Goal: Information Seeking & Learning: Learn about a topic

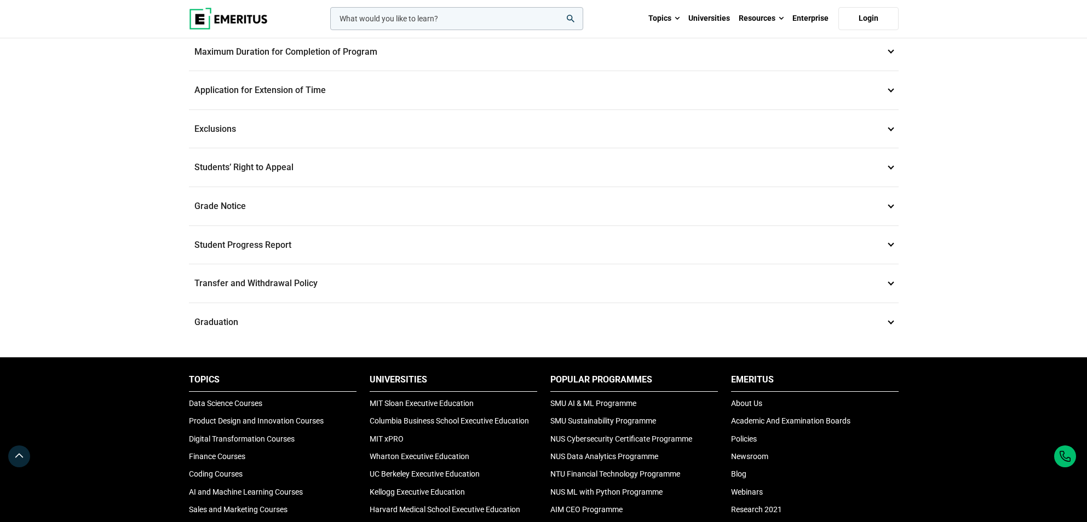
click at [393, 15] on input "woocommerce-product-search-field-0" at bounding box center [456, 18] width 253 height 23
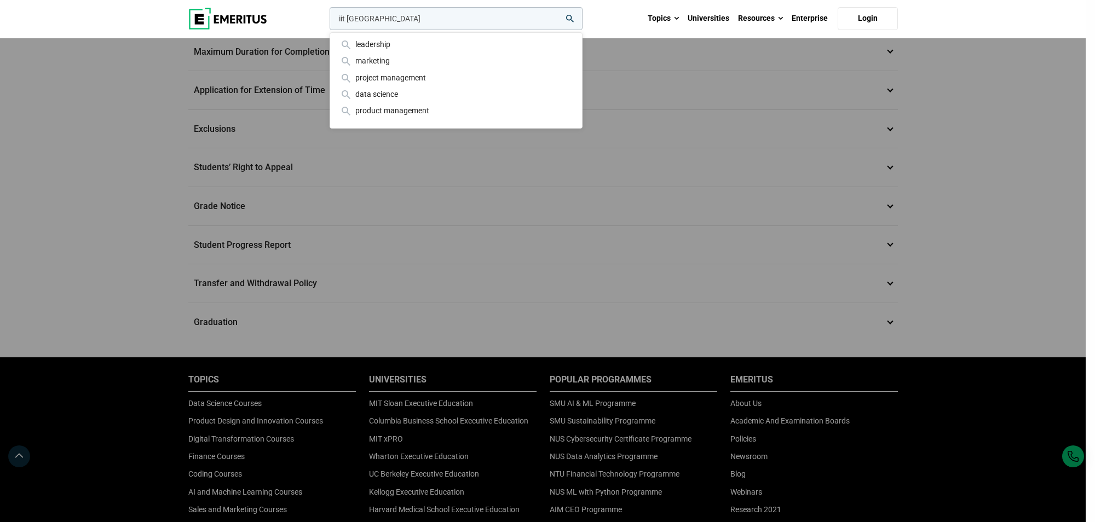
type input "iit delhi"
click at [327, 21] on button "search" at bounding box center [327, 21] width 0 height 0
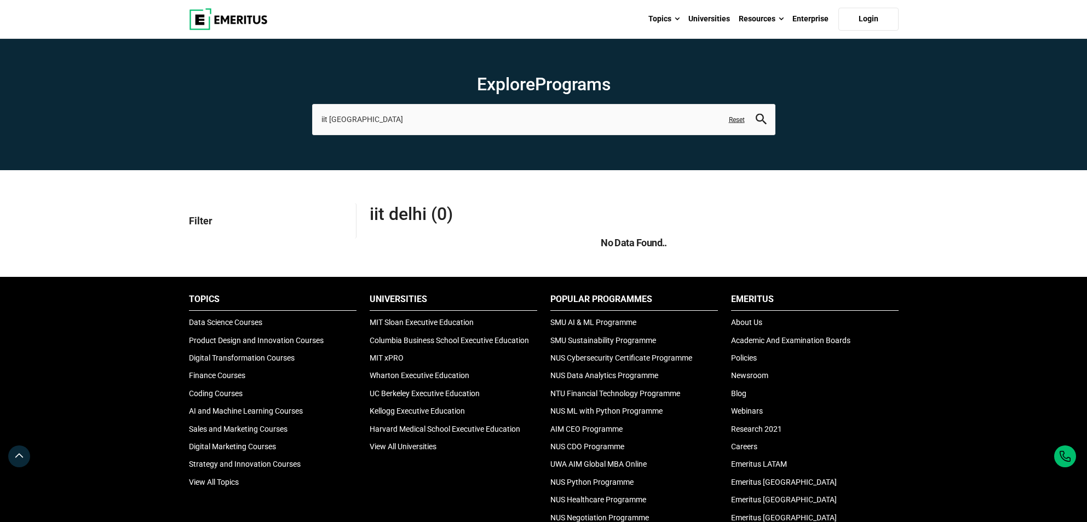
click at [703, 21] on link "Universities" at bounding box center [709, 19] width 50 height 38
click at [691, 19] on link "Universities" at bounding box center [709, 19] width 50 height 38
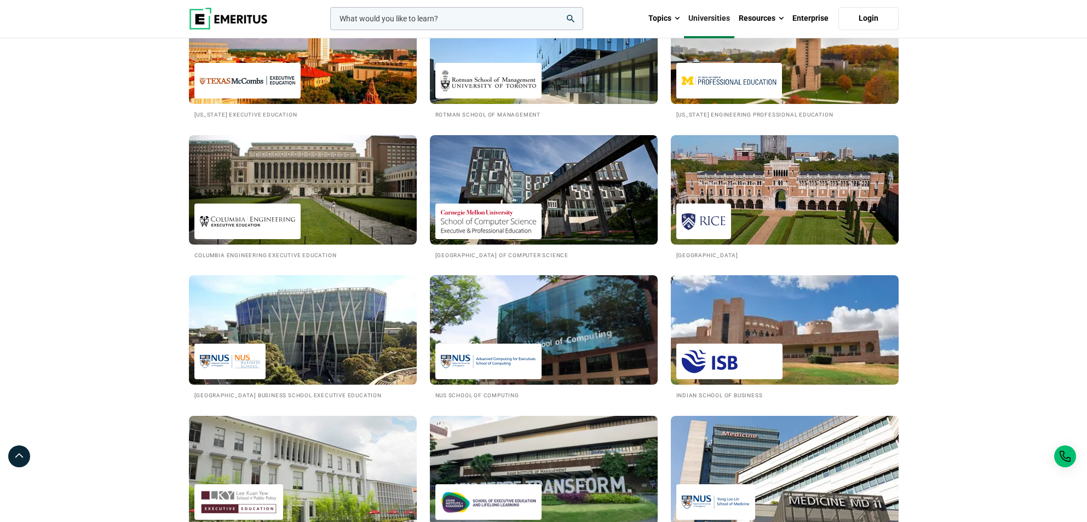
scroll to position [712, 0]
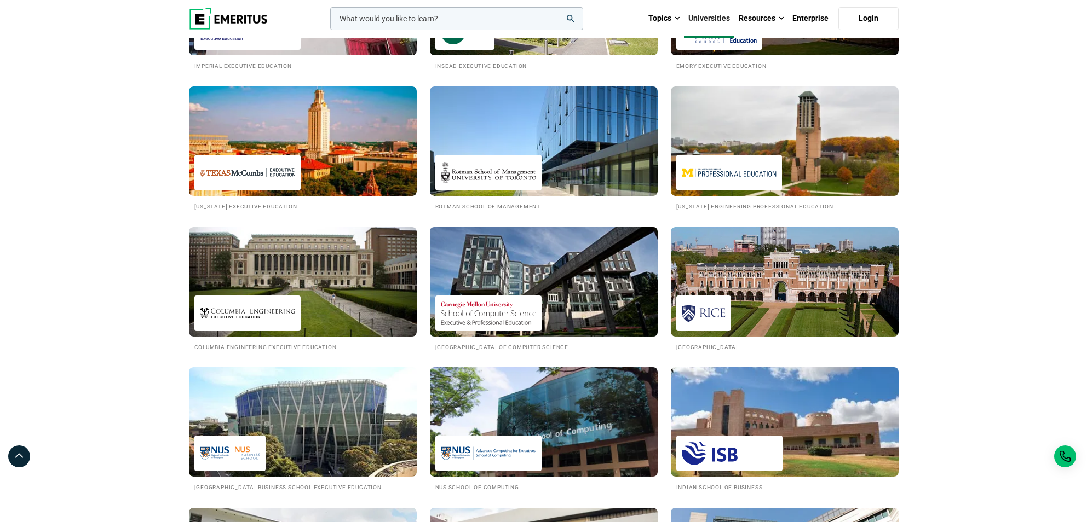
click at [558, 319] on img at bounding box center [543, 282] width 251 height 120
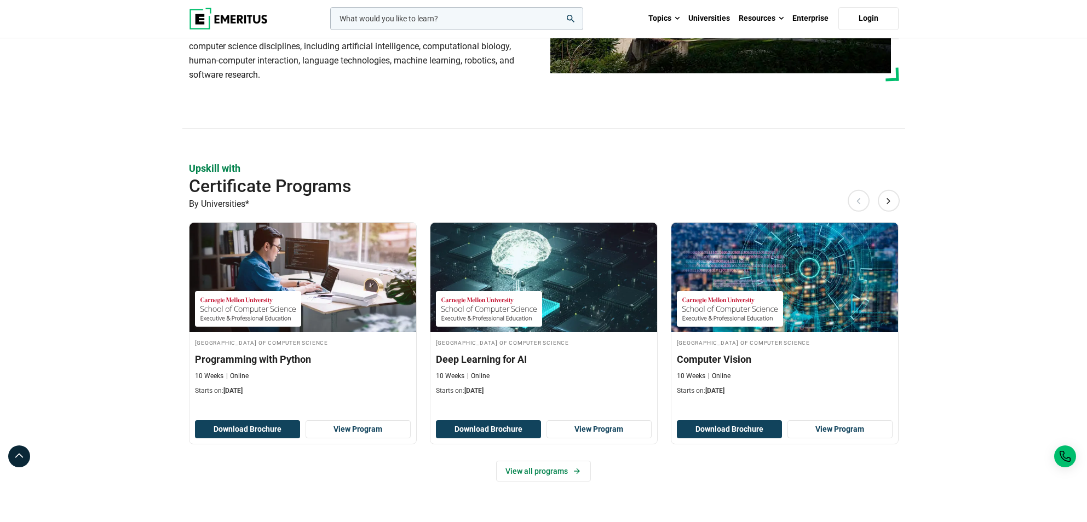
scroll to position [219, 0]
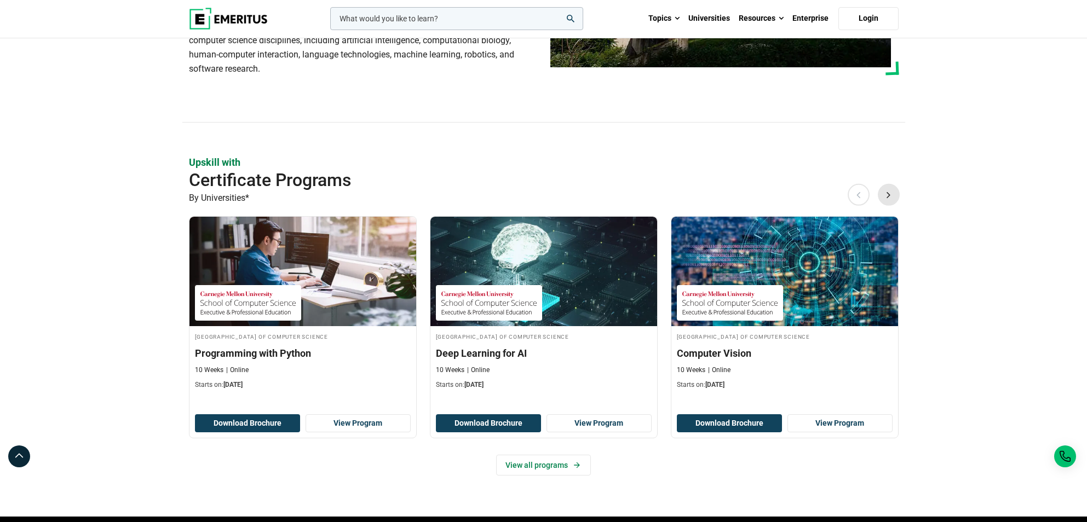
click at [884, 201] on button "Next" at bounding box center [889, 195] width 22 height 22
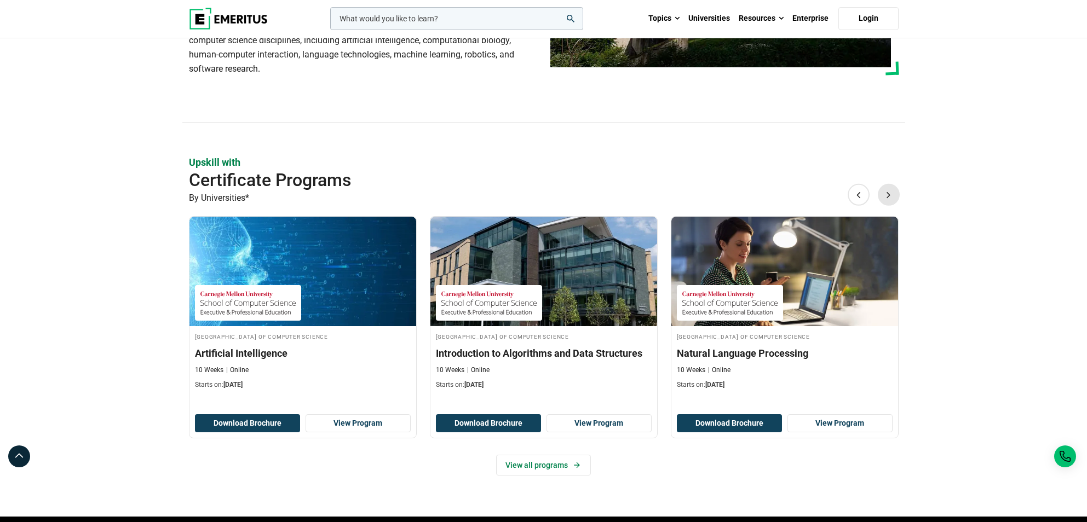
click at [884, 201] on button "Next" at bounding box center [889, 195] width 22 height 22
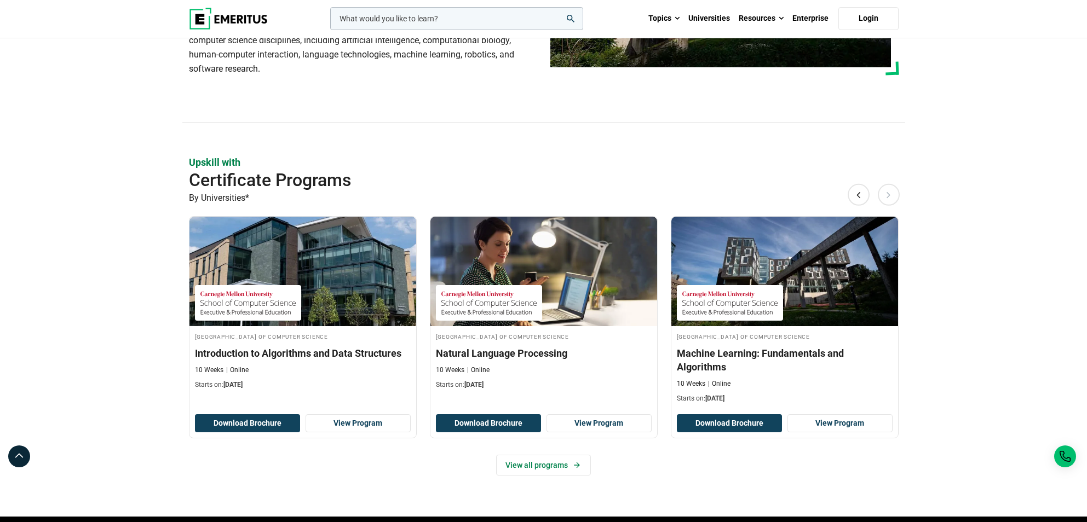
click at [884, 201] on button "Next" at bounding box center [889, 195] width 22 height 22
click at [542, 469] on link "View all programs" at bounding box center [543, 465] width 95 height 21
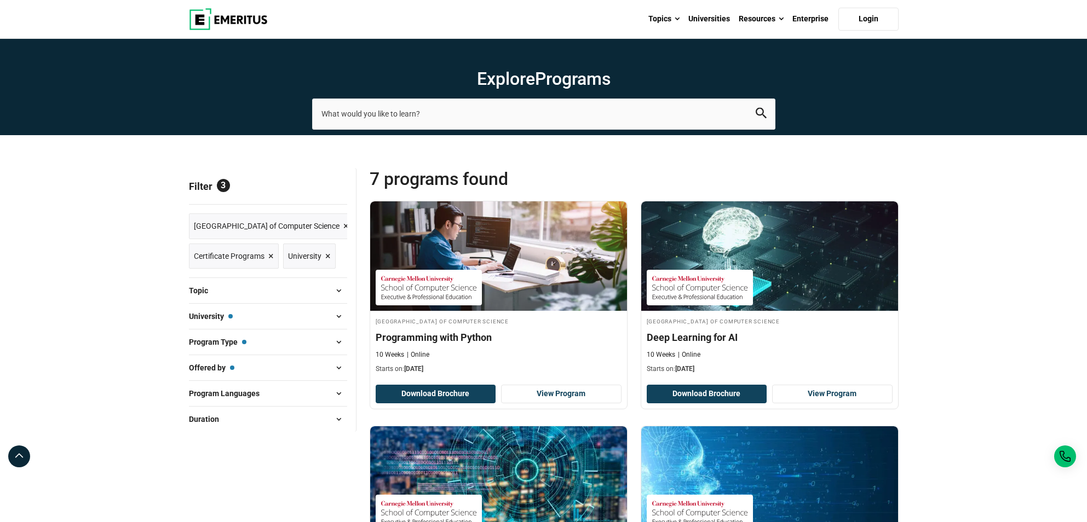
click at [309, 320] on button "University — [GEOGRAPHIC_DATA] School of Computer Science" at bounding box center [268, 316] width 158 height 16
click at [320, 315] on button "University — [GEOGRAPHIC_DATA] School of Computer Science" at bounding box center [268, 316] width 158 height 16
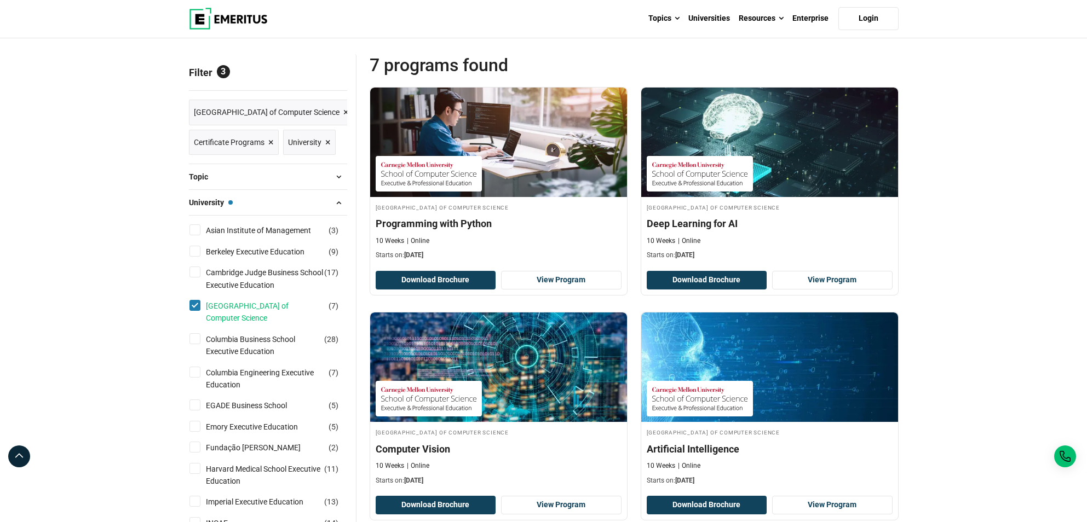
scroll to position [110, 0]
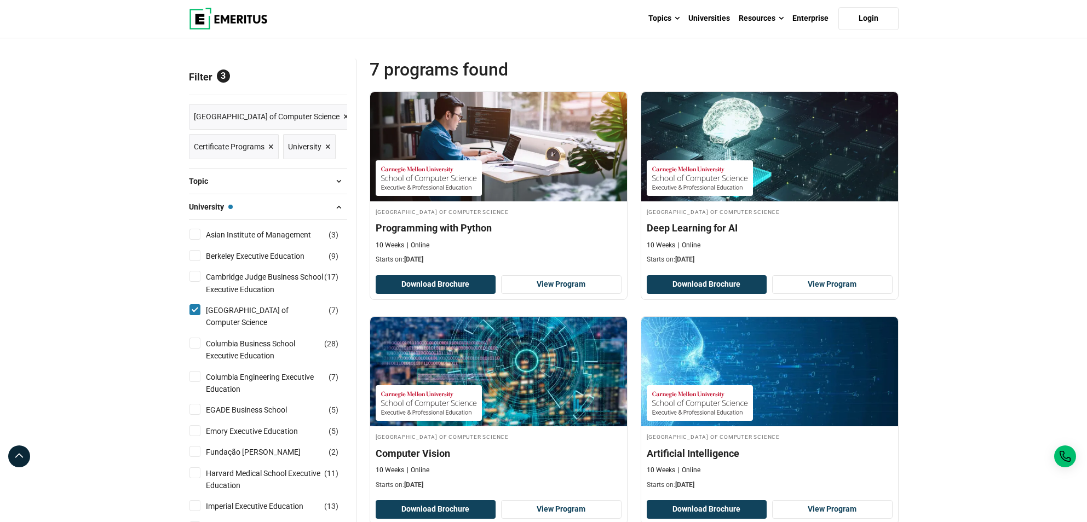
click at [199, 316] on div "[GEOGRAPHIC_DATA] School of Computer Science ( 7 )" at bounding box center [268, 316] width 158 height 25
click at [194, 314] on input "[GEOGRAPHIC_DATA] School of Computer Science ( 7 )" at bounding box center [194, 309] width 11 height 11
checkbox input "false"
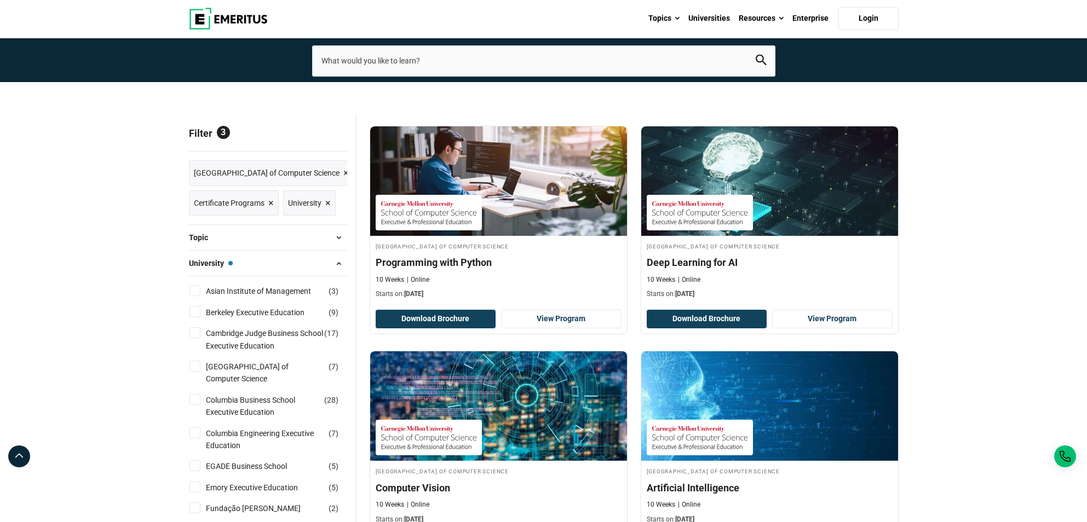
scroll to position [5, 0]
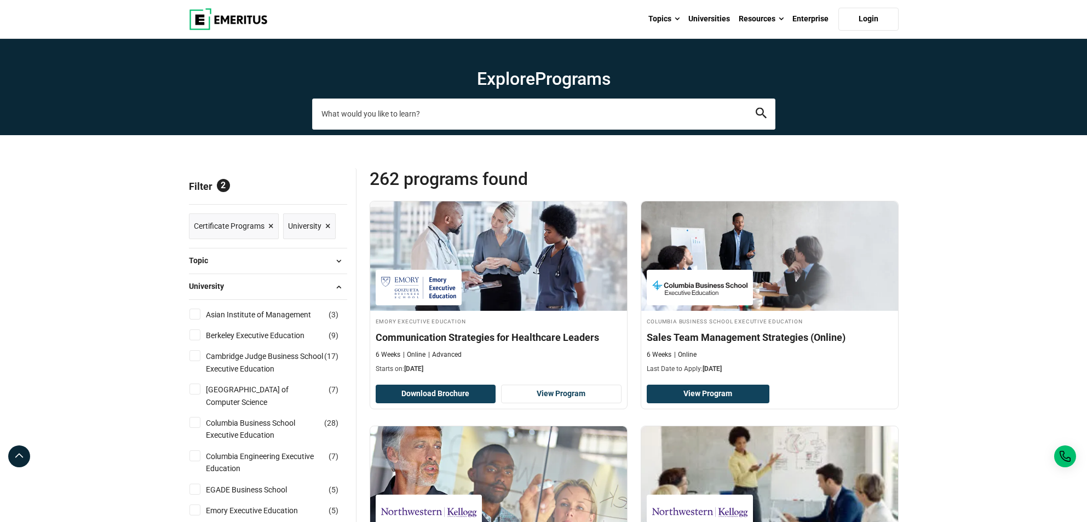
click at [384, 119] on input "search-page" at bounding box center [543, 114] width 463 height 31
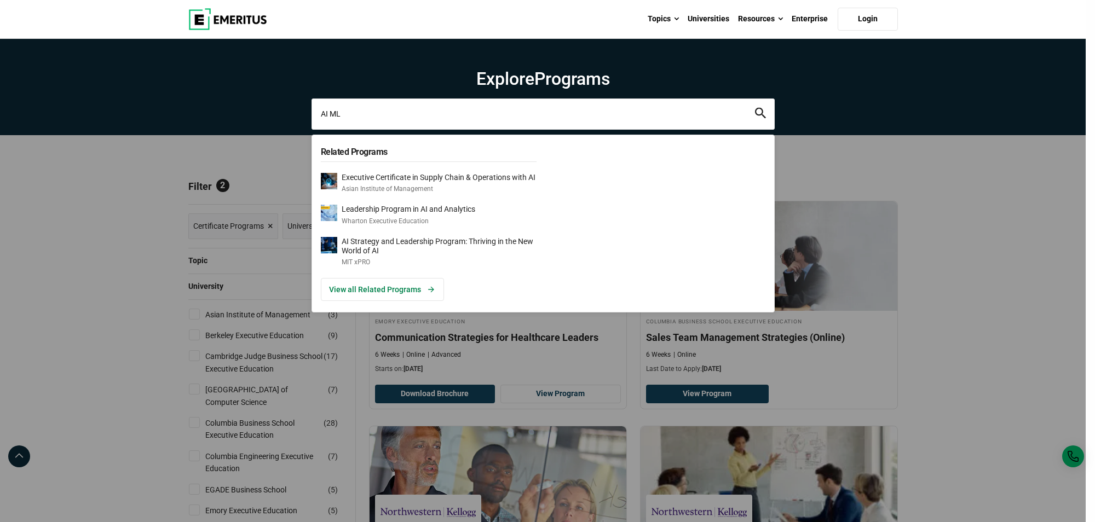
type input "AI ML"
click at [762, 112] on icon "search" at bounding box center [760, 113] width 11 height 11
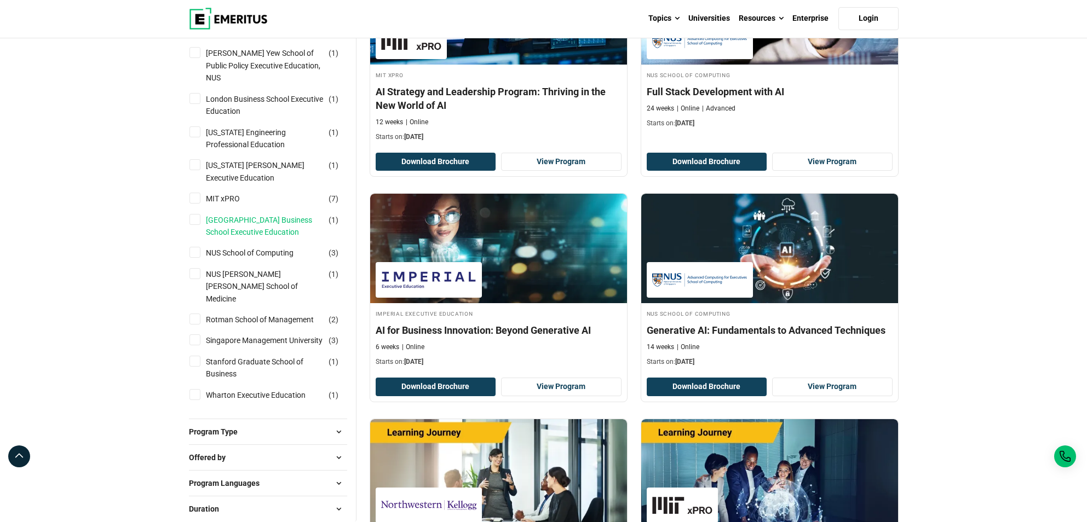
scroll to position [602, 0]
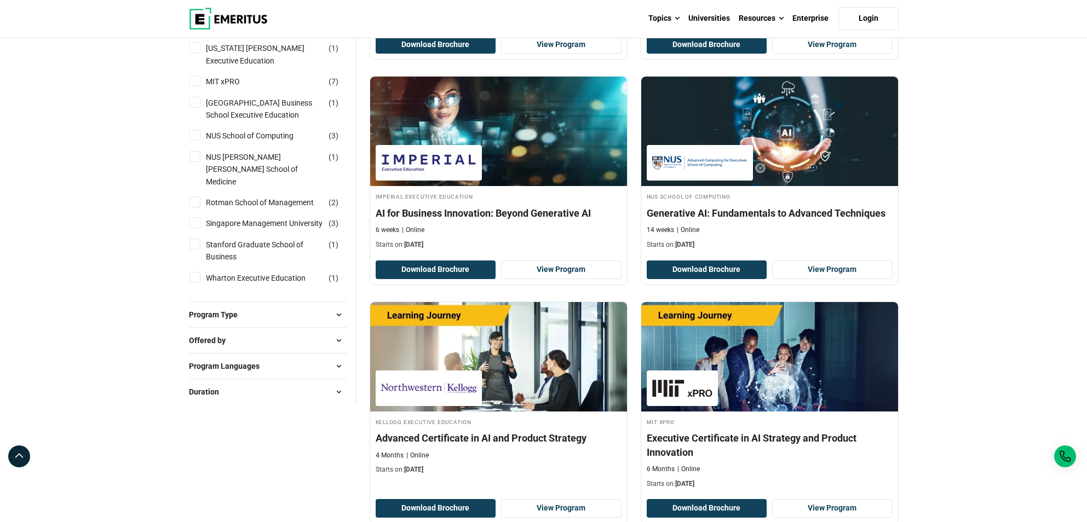
click at [272, 307] on button "Program Type" at bounding box center [268, 315] width 158 height 16
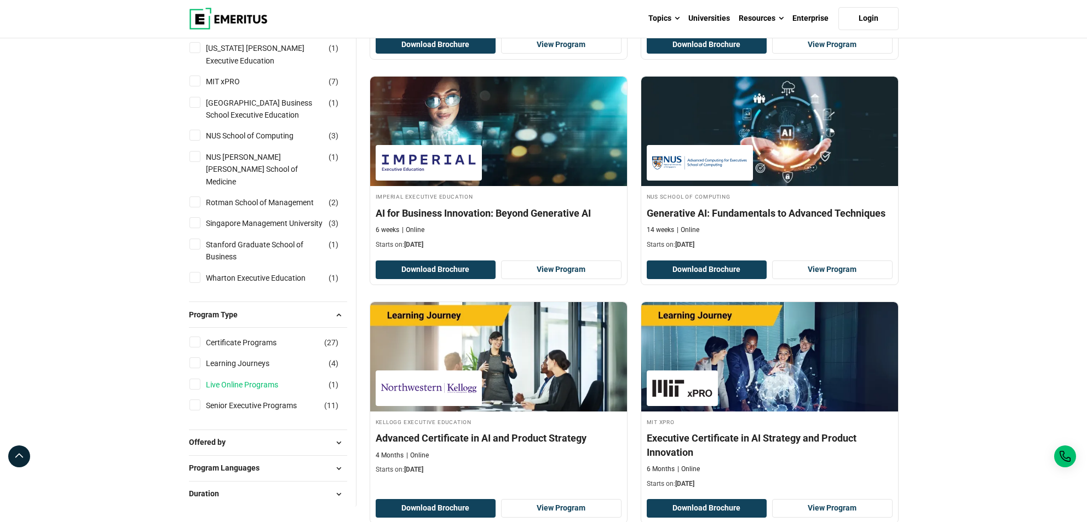
click at [272, 379] on link "Live Online Programs" at bounding box center [253, 385] width 94 height 12
checkbox input "true"
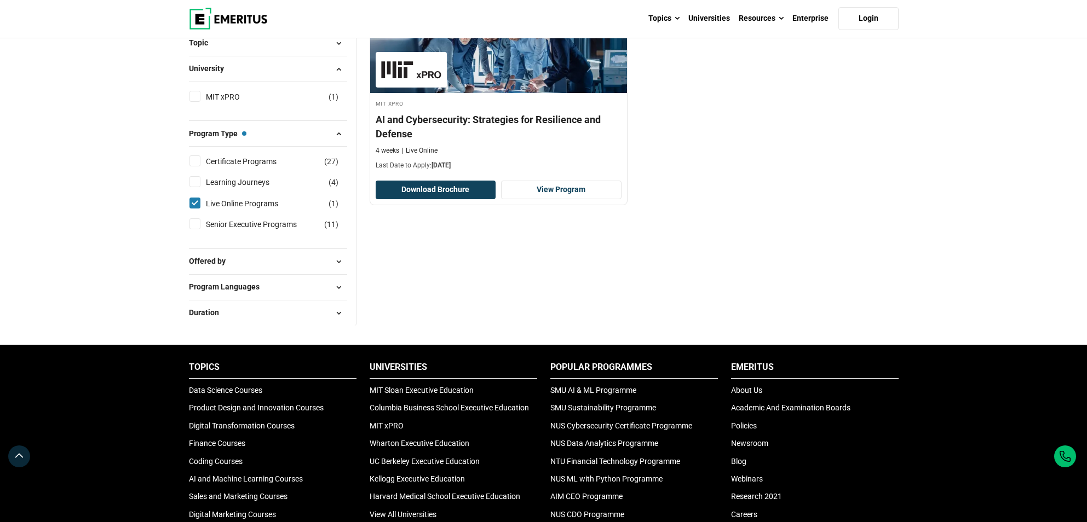
scroll to position [219, 0]
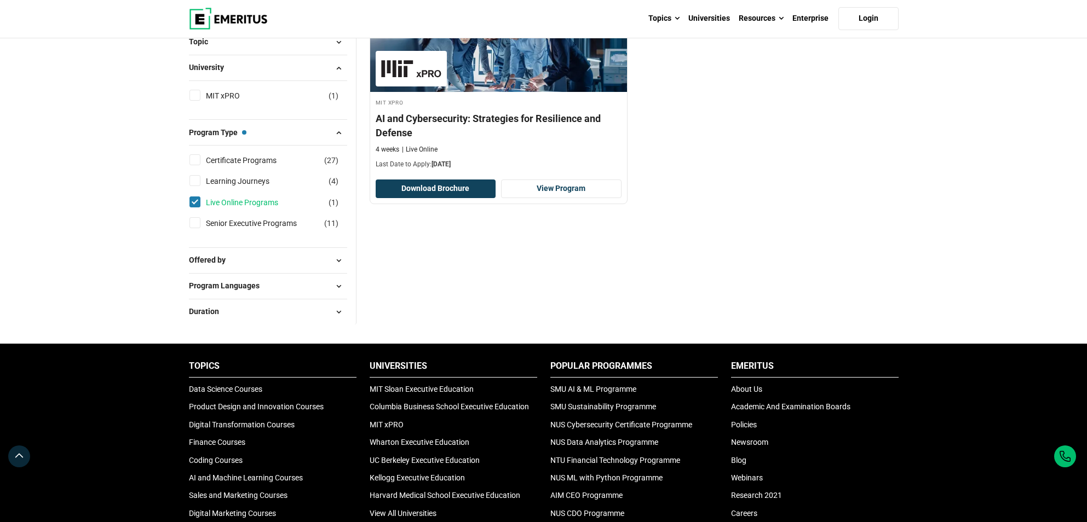
click at [267, 204] on link "Live Online Programs" at bounding box center [253, 203] width 94 height 12
checkbox input "false"
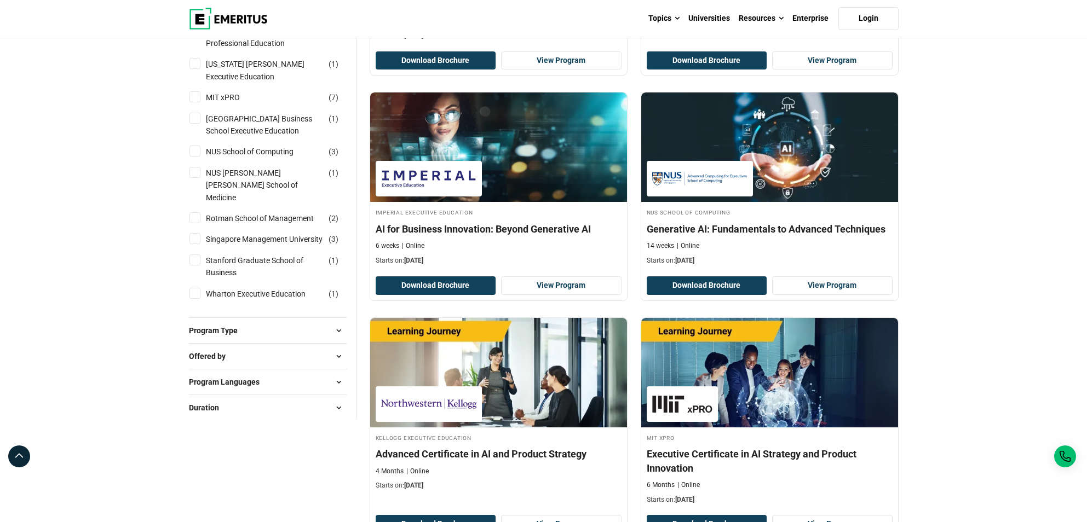
scroll to position [602, 0]
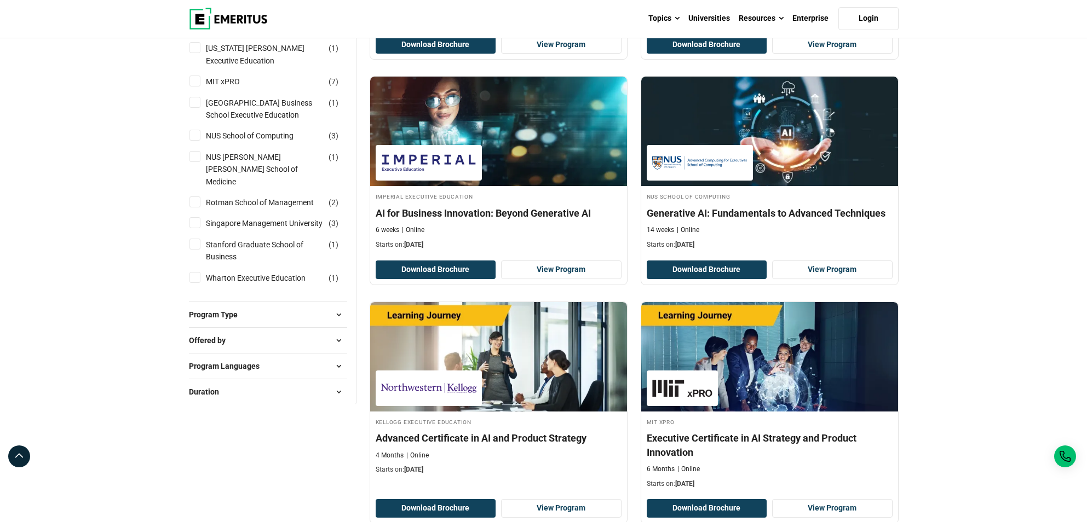
click at [241, 309] on span "Program Type" at bounding box center [217, 315] width 57 height 12
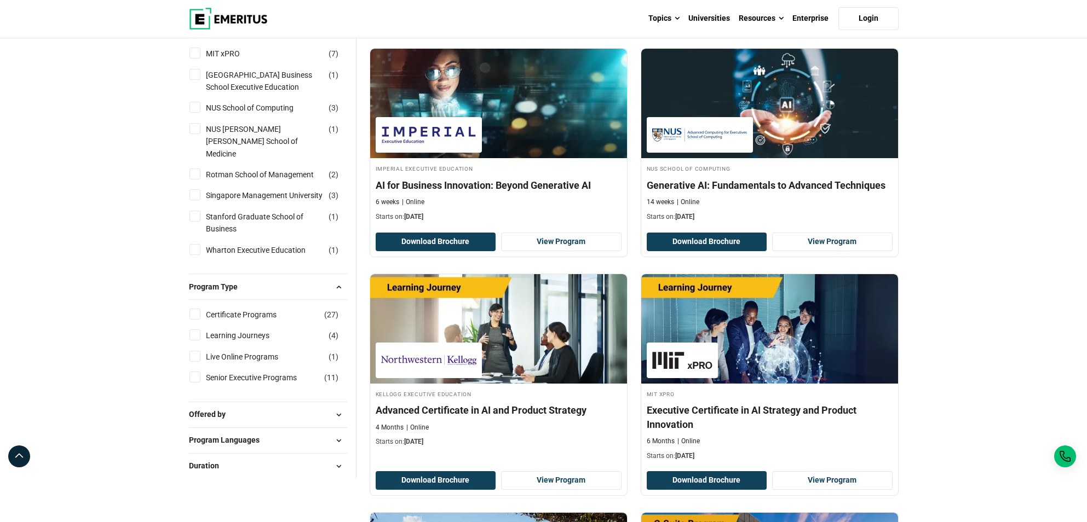
scroll to position [657, 0]
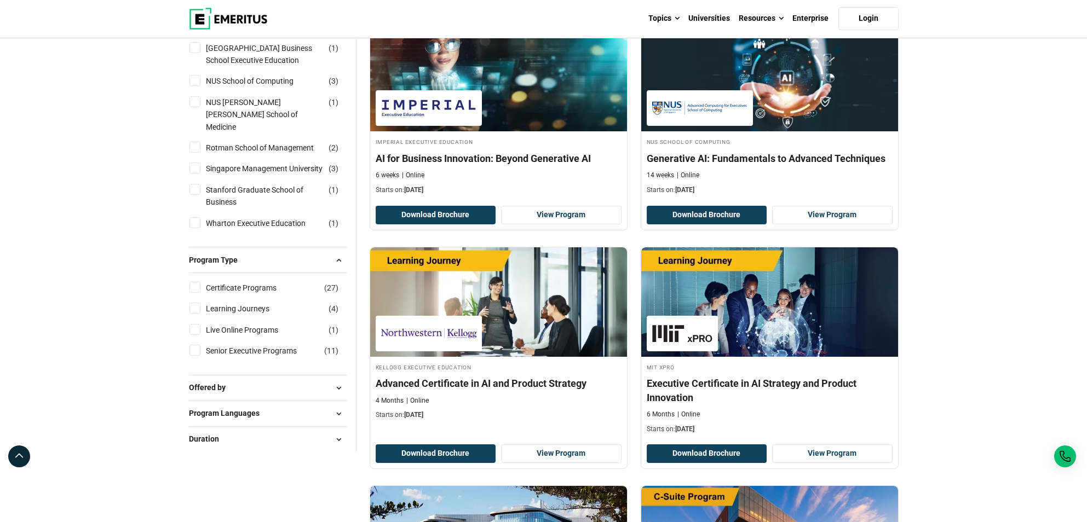
click at [320, 380] on button "Offered by" at bounding box center [268, 388] width 158 height 16
click at [287, 445] on button "Program Languages" at bounding box center [268, 453] width 158 height 16
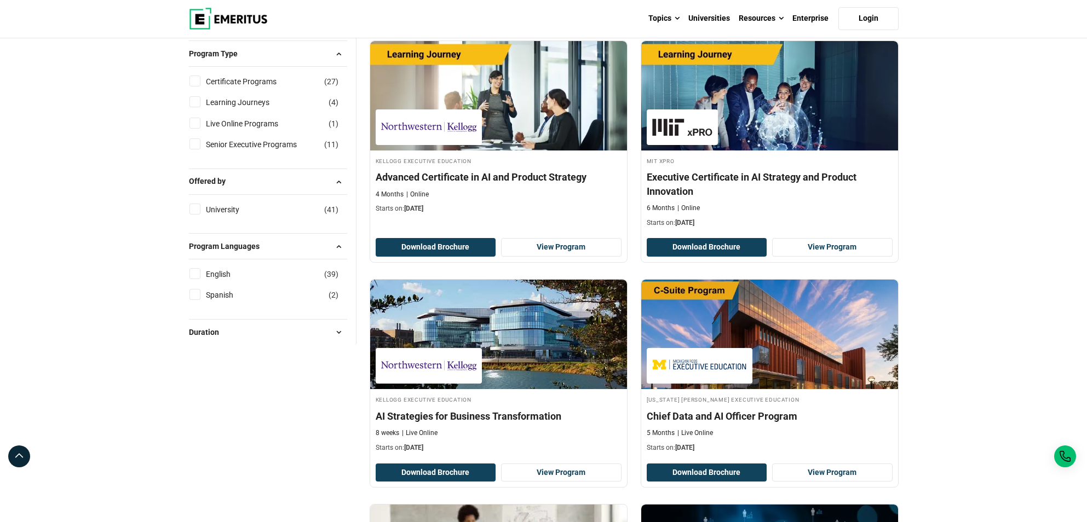
scroll to position [876, 0]
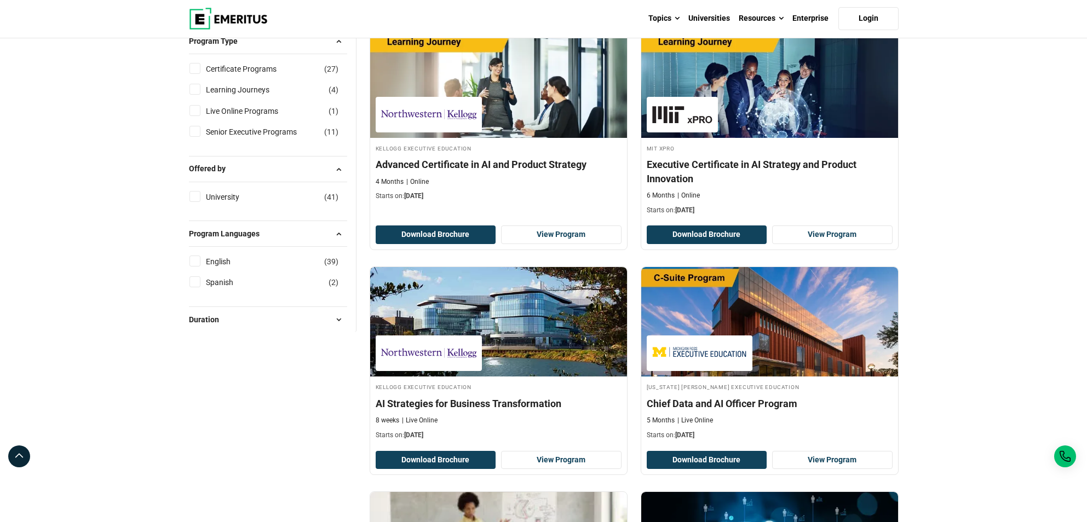
click at [281, 307] on div "Duration 10 Weeks ( 4 ) 11 Weeks ( 1 ) 12 Weeks ( 1 ) 13 Weeks ( 1 ) 14 Weeks (…" at bounding box center [268, 320] width 158 height 26
click at [270, 312] on button "Duration" at bounding box center [268, 320] width 158 height 16
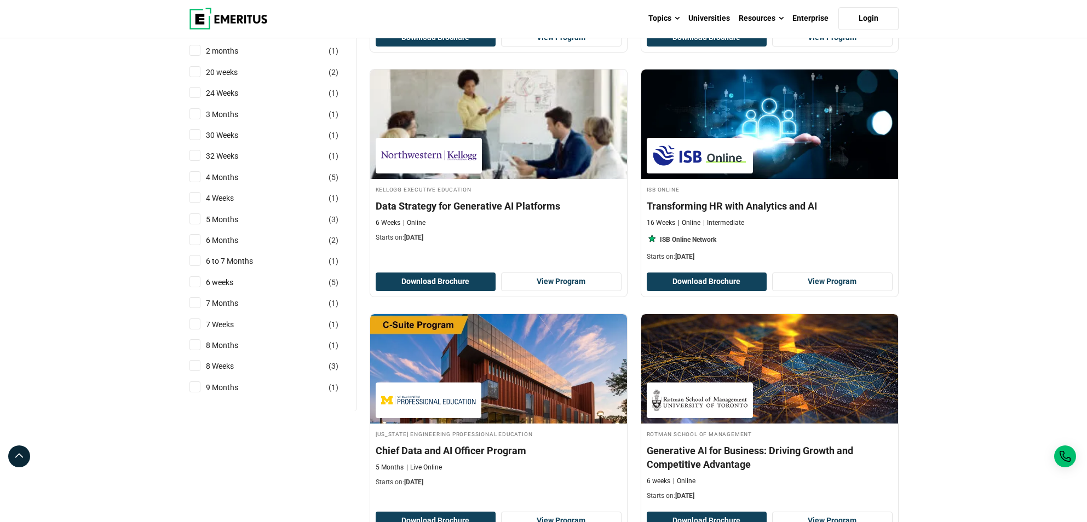
scroll to position [1314, 0]
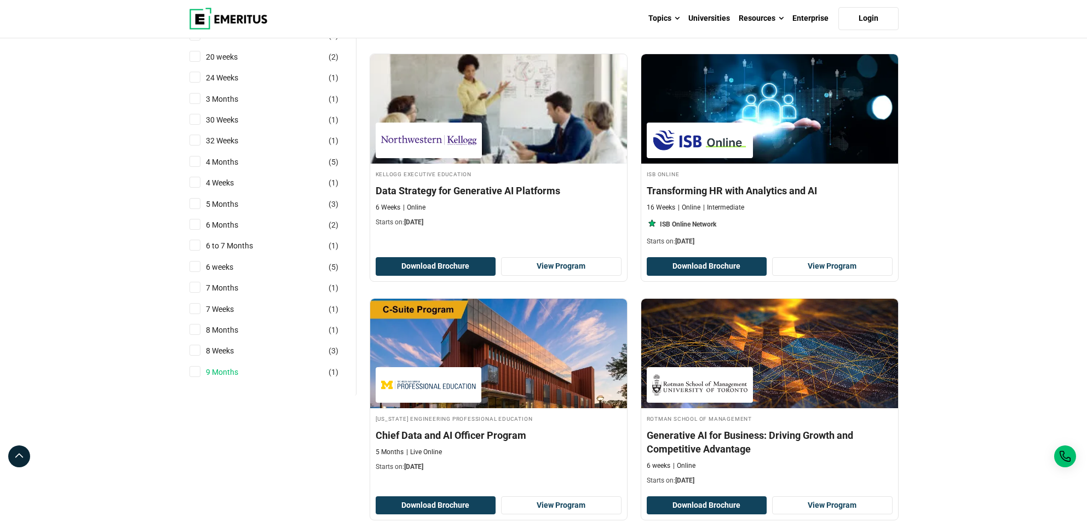
click at [235, 366] on link "9 Months" at bounding box center [233, 372] width 54 height 12
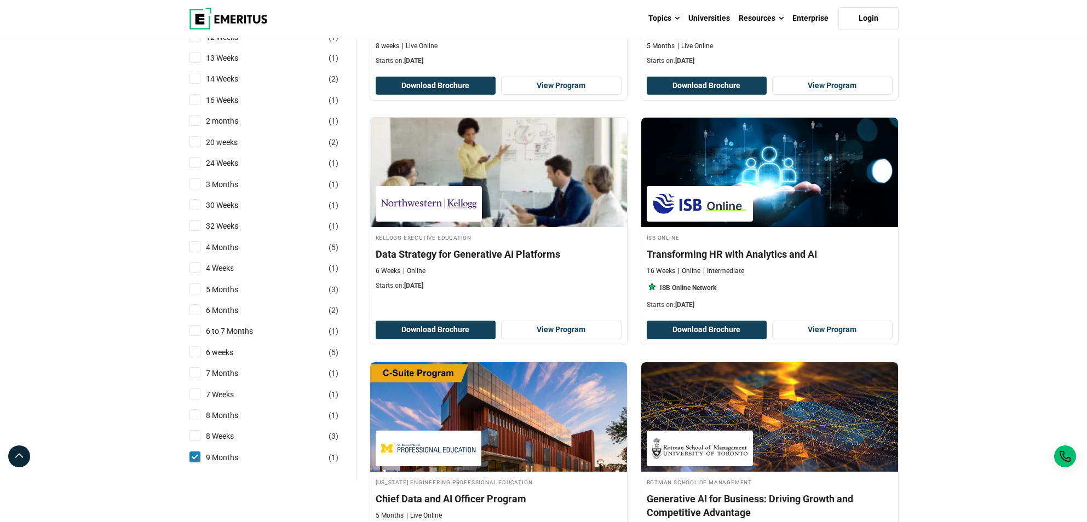
scroll to position [1369, 0]
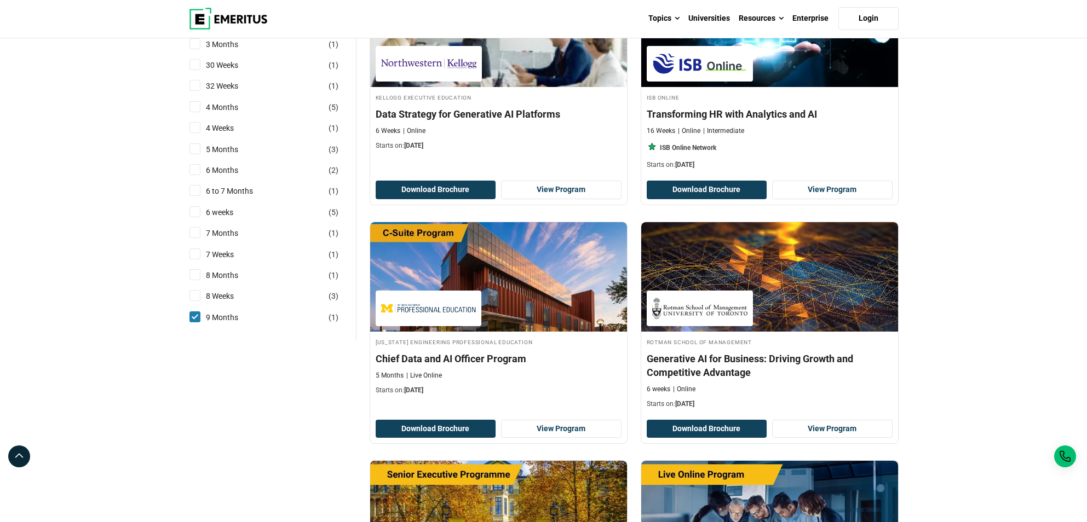
click at [196, 312] on input "9 Months ( 1 )" at bounding box center [194, 317] width 11 height 11
checkbox input "false"
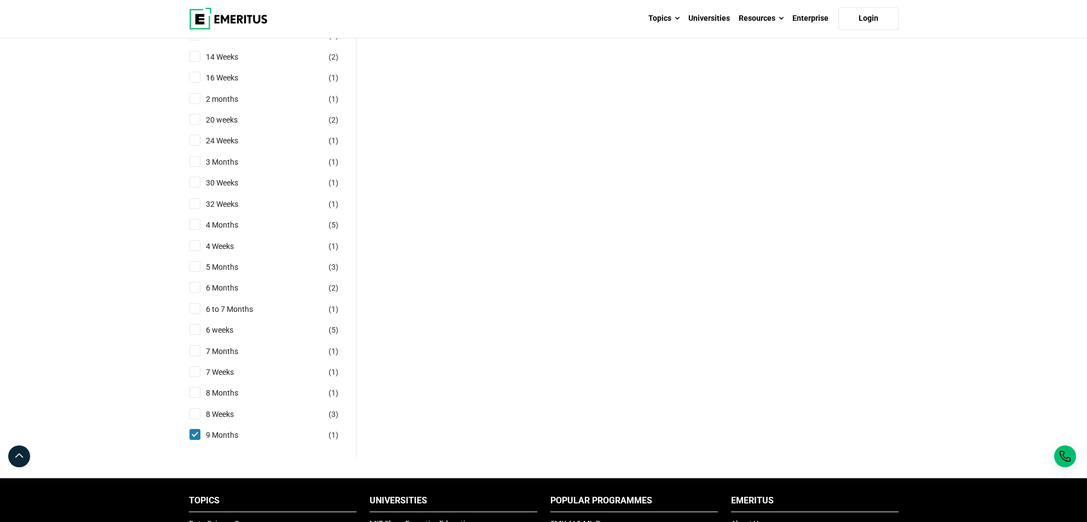
scroll to position [767, 0]
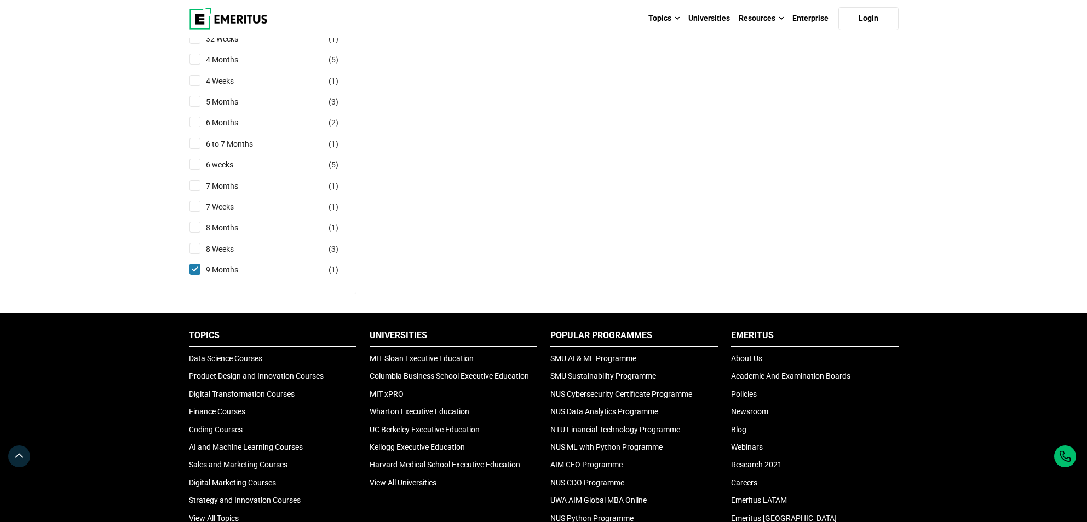
click at [196, 271] on input "9 Months ( 1 )" at bounding box center [194, 269] width 11 height 11
checkbox input "false"
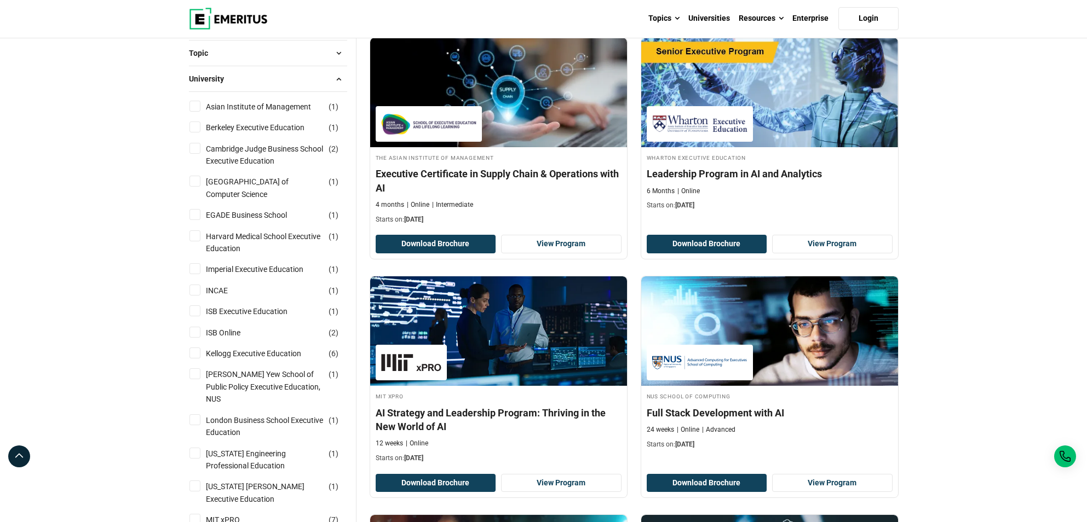
scroll to position [164, 0]
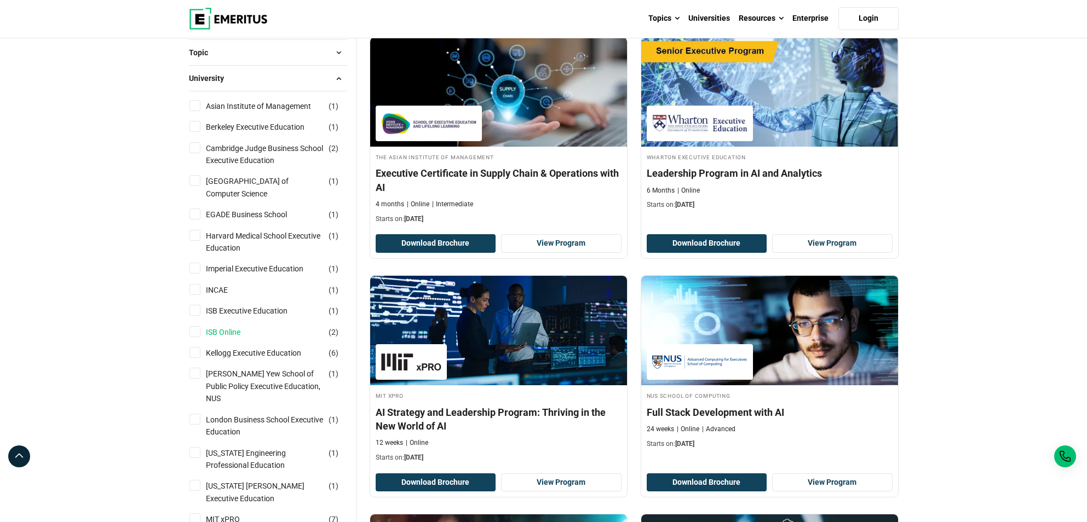
click at [211, 333] on link "ISB Online" at bounding box center [234, 332] width 56 height 12
checkbox input "true"
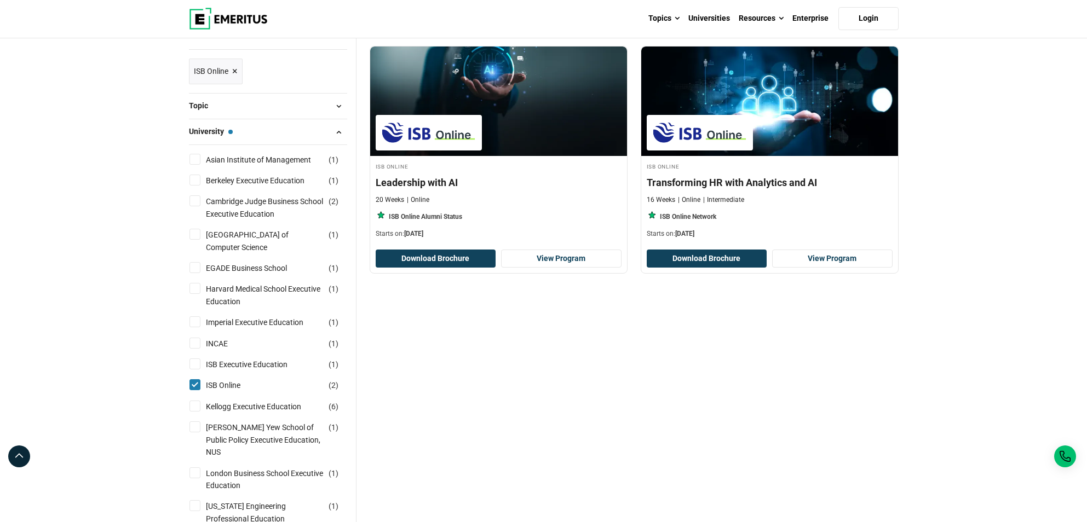
scroll to position [164, 0]
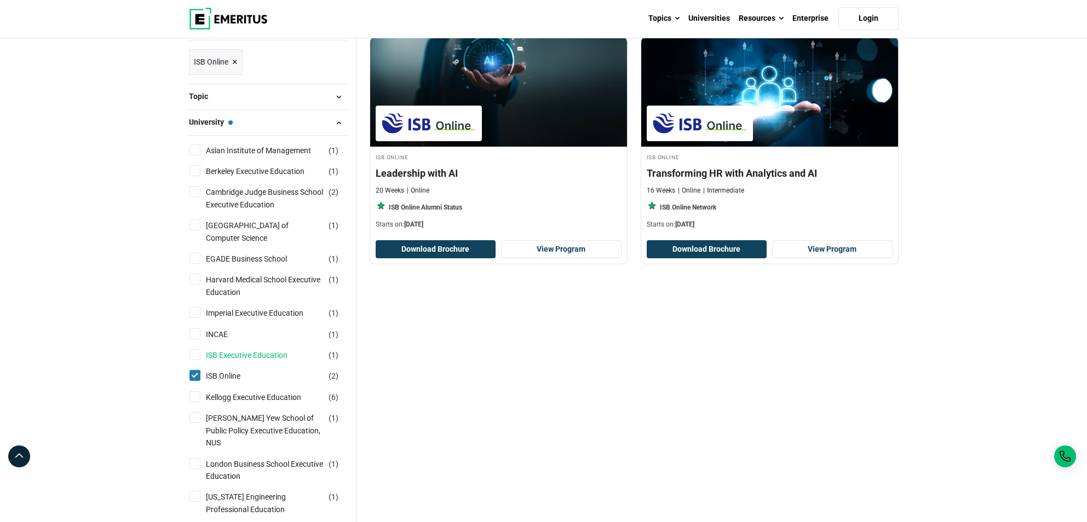
click at [206, 351] on link "ISB Executive Education" at bounding box center [257, 355] width 103 height 12
checkbox input "true"
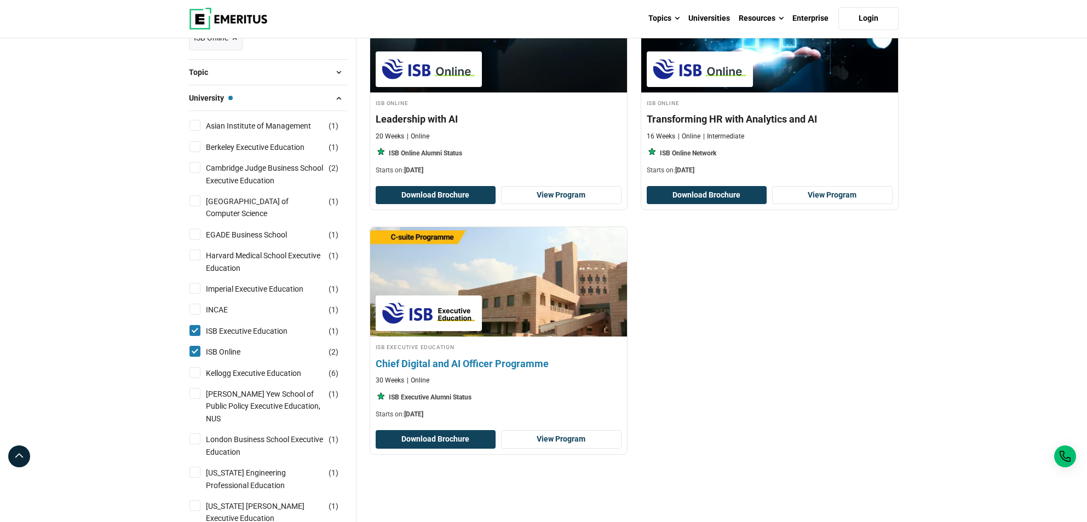
scroll to position [219, 0]
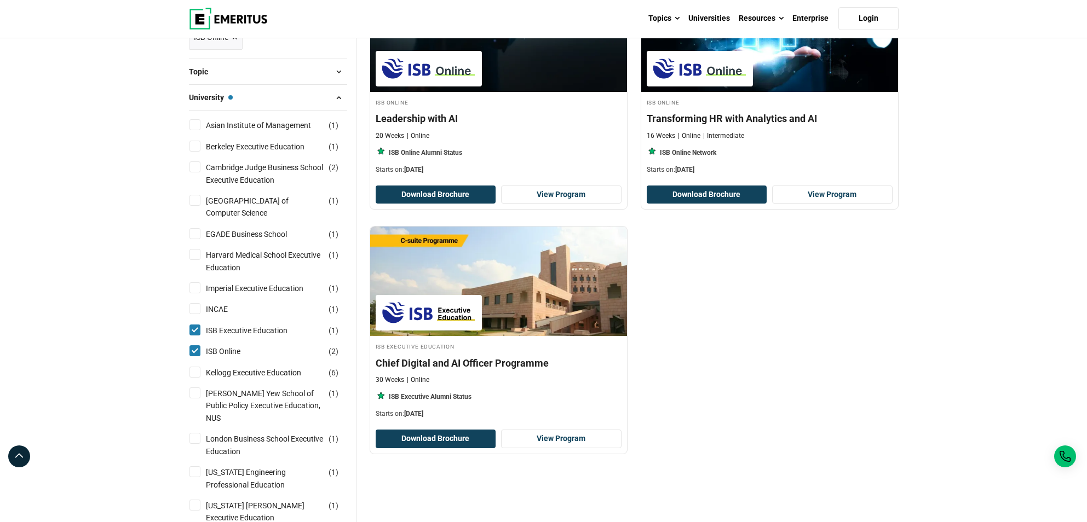
click at [193, 332] on input "ISB Executive Education ( 1 )" at bounding box center [194, 330] width 11 height 11
checkbox input "false"
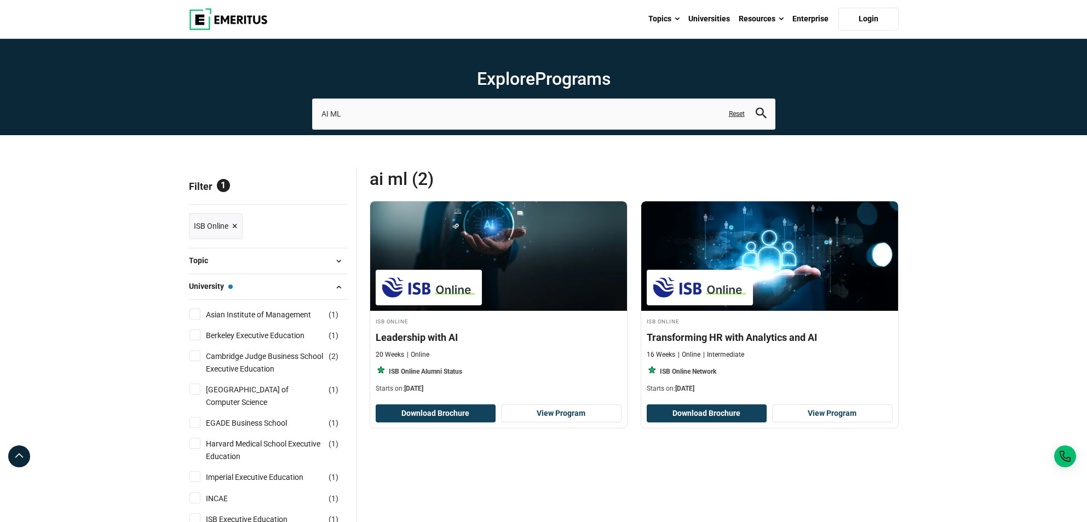
scroll to position [219, 0]
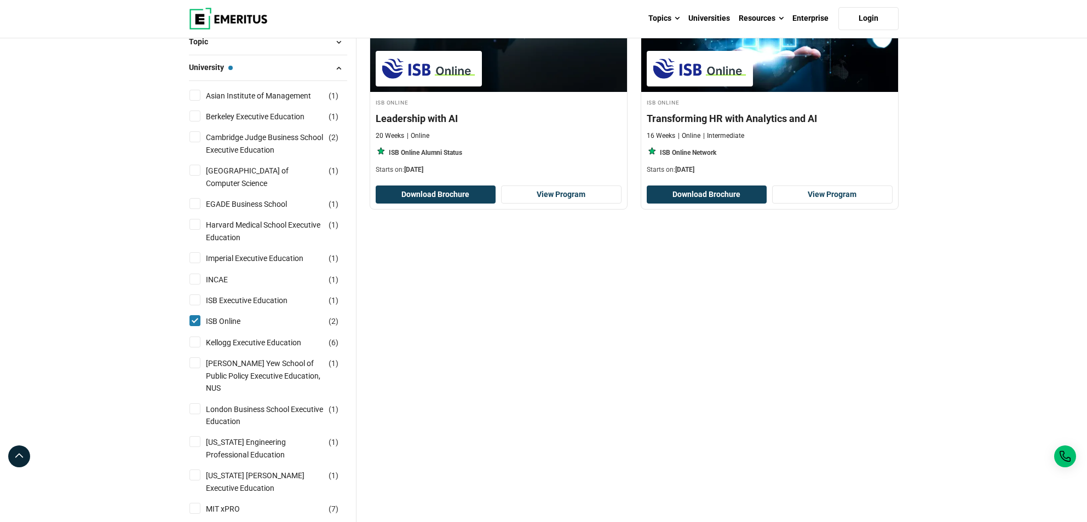
click at [195, 323] on input "ISB Online ( 2 )" at bounding box center [194, 320] width 11 height 11
checkbox input "false"
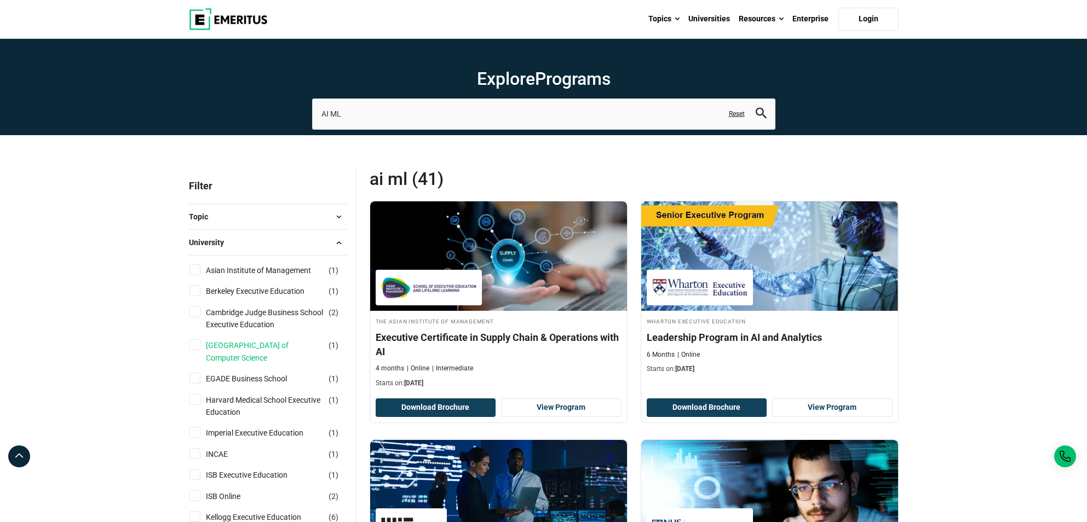
click at [280, 349] on link "[GEOGRAPHIC_DATA] of Computer Science" at bounding box center [276, 352] width 140 height 25
checkbox input "true"
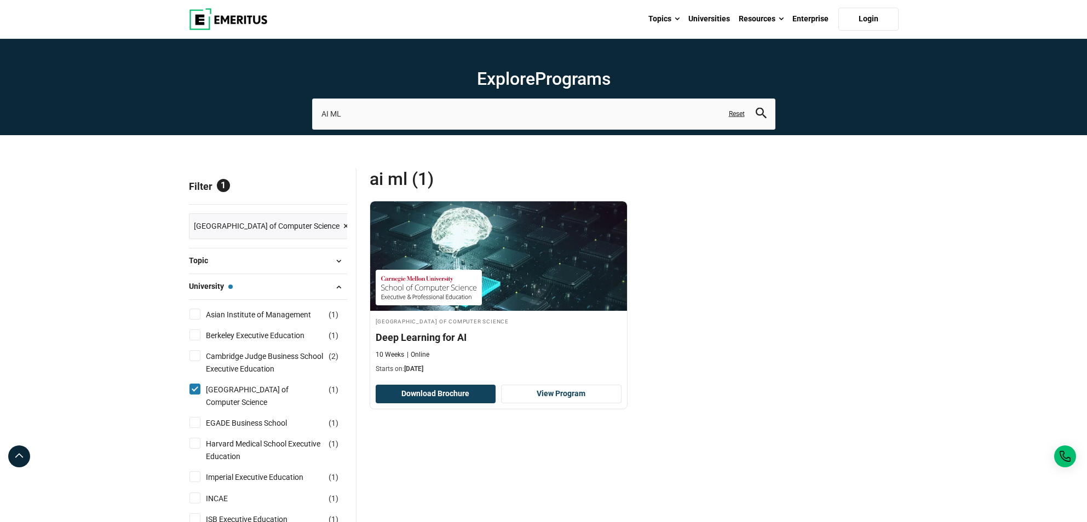
click at [280, 349] on li "Cambridge Judge Business School Executive Education ( 2 )" at bounding box center [268, 362] width 158 height 33
click at [276, 384] on link "[GEOGRAPHIC_DATA] of Computer Science" at bounding box center [276, 396] width 140 height 25
checkbox input "false"
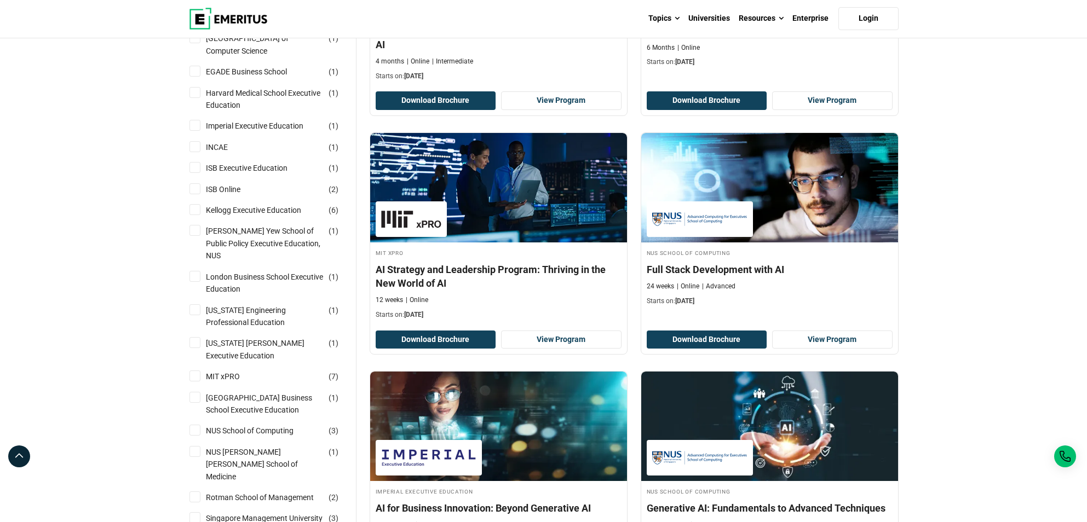
scroll to position [329, 0]
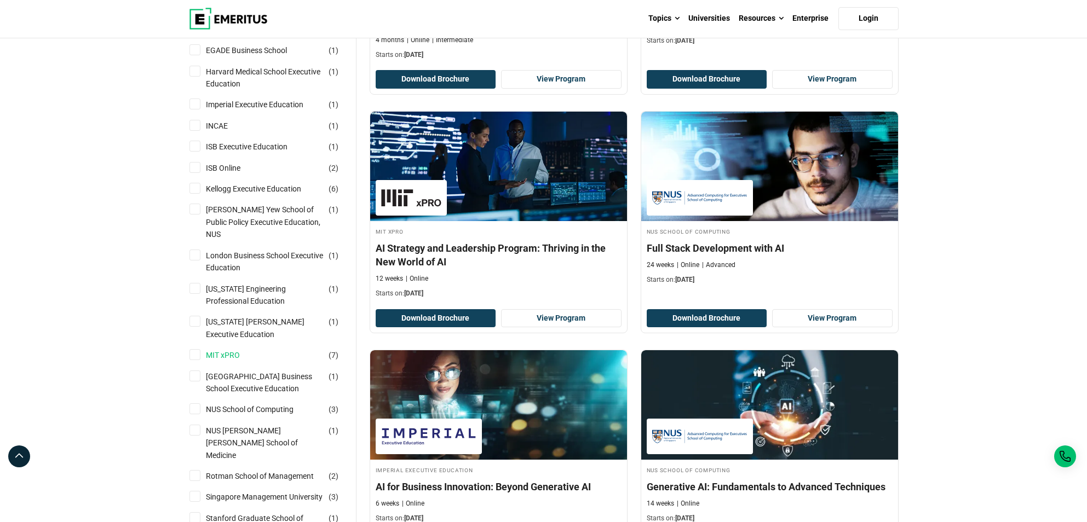
click at [231, 349] on link "MIT xPRO" at bounding box center [234, 355] width 56 height 12
checkbox input "true"
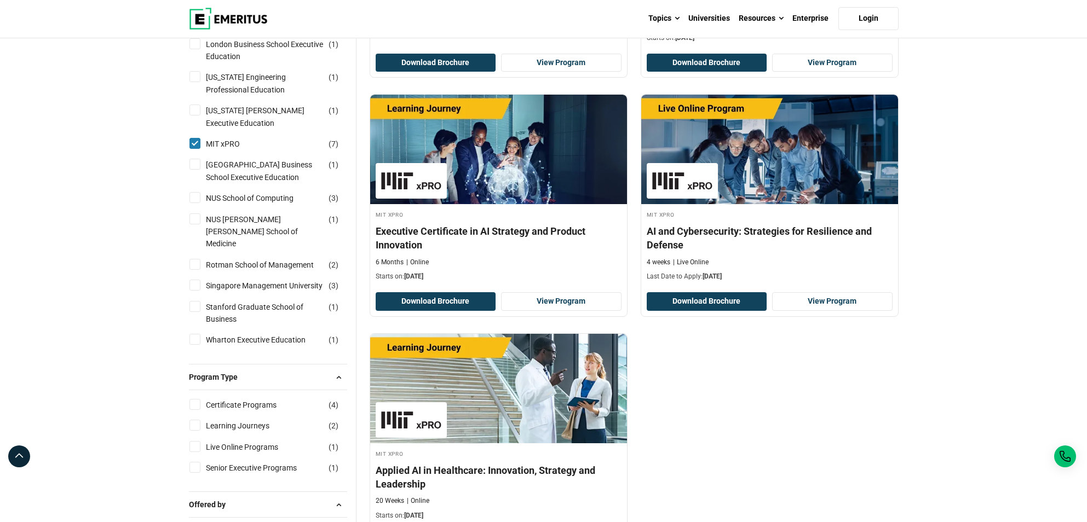
scroll to position [602, 0]
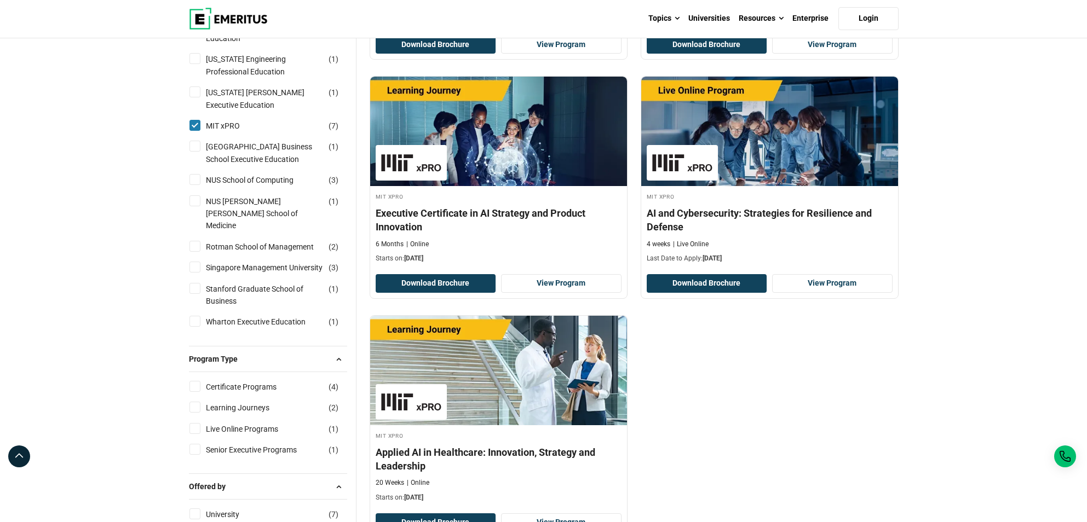
click at [194, 120] on input "MIT xPRO ( 7 )" at bounding box center [194, 125] width 11 height 11
checkbox input "false"
